Goal: Check status: Check status

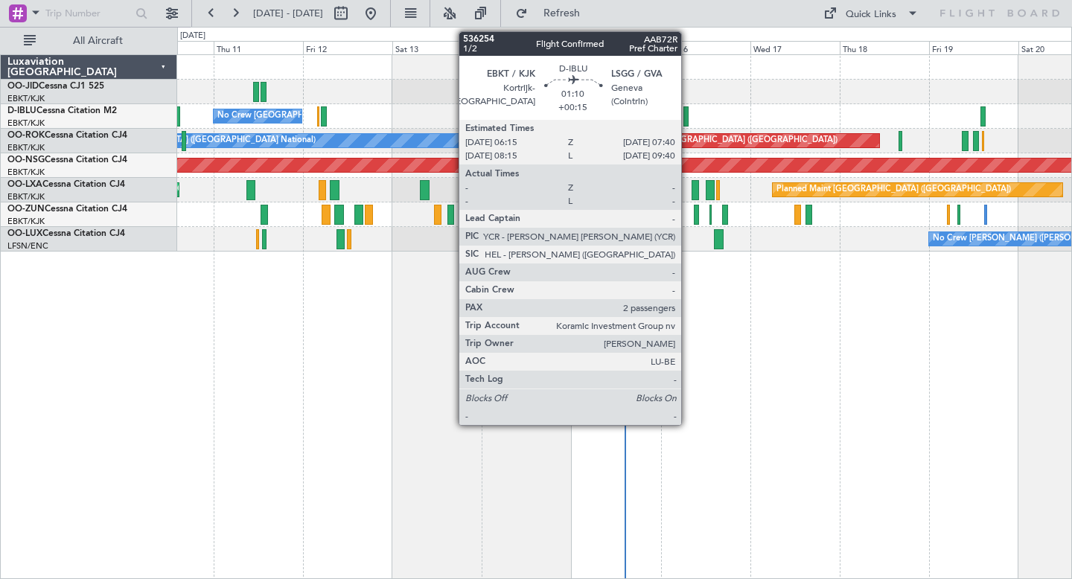
click at [688, 121] on div at bounding box center [686, 116] width 6 height 20
click at [686, 115] on div at bounding box center [686, 116] width 6 height 20
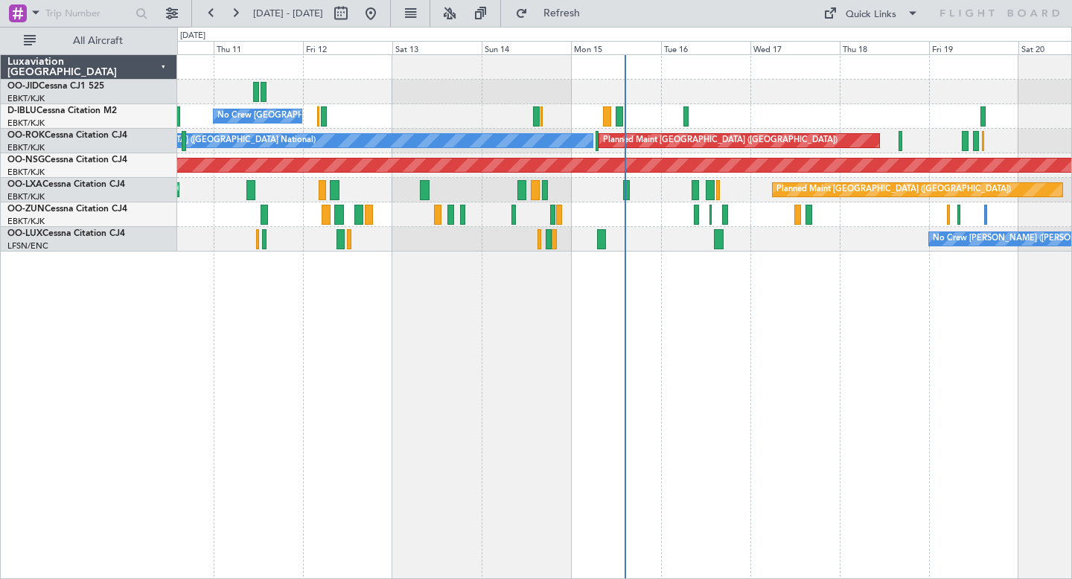
click at [444, 275] on div "No Crew [GEOGRAPHIC_DATA] ([GEOGRAPHIC_DATA] National) Planned Maint [GEOGRAPHI…" at bounding box center [624, 316] width 895 height 525
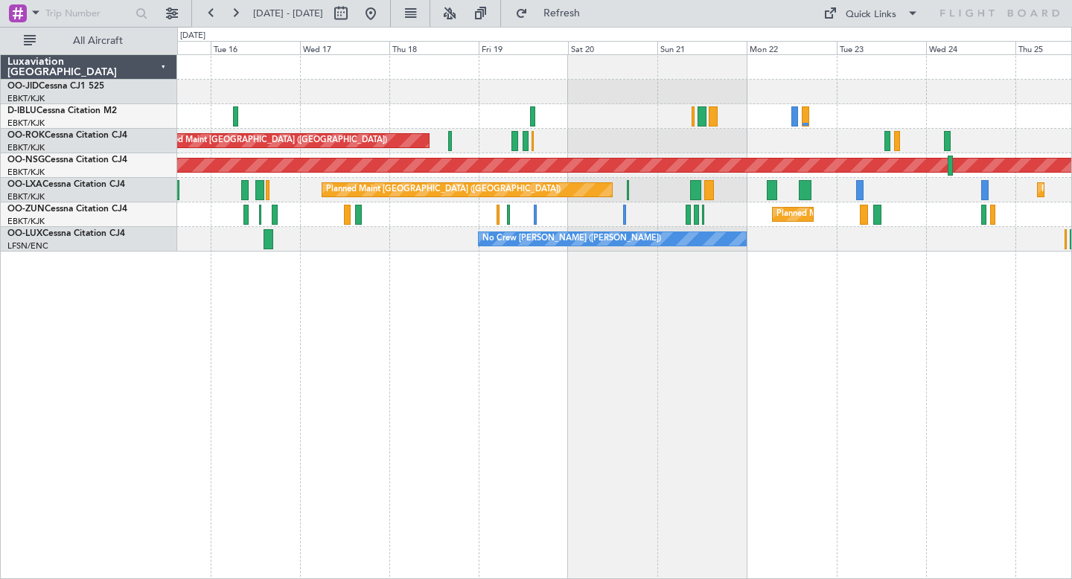
click at [681, 325] on div "A/C Unavailable [GEOGRAPHIC_DATA] ([GEOGRAPHIC_DATA] National) A/C Unavailable …" at bounding box center [624, 316] width 895 height 525
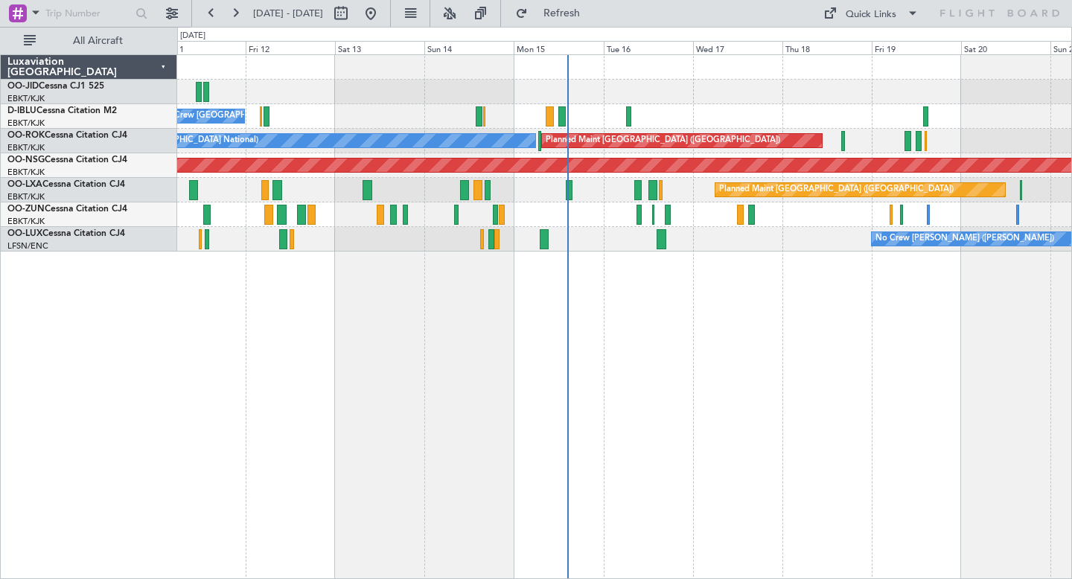
click at [355, 374] on div "No Crew [GEOGRAPHIC_DATA] ([GEOGRAPHIC_DATA] National) Planned Maint [GEOGRAPHI…" at bounding box center [624, 316] width 895 height 525
